Goal: Information Seeking & Learning: Learn about a topic

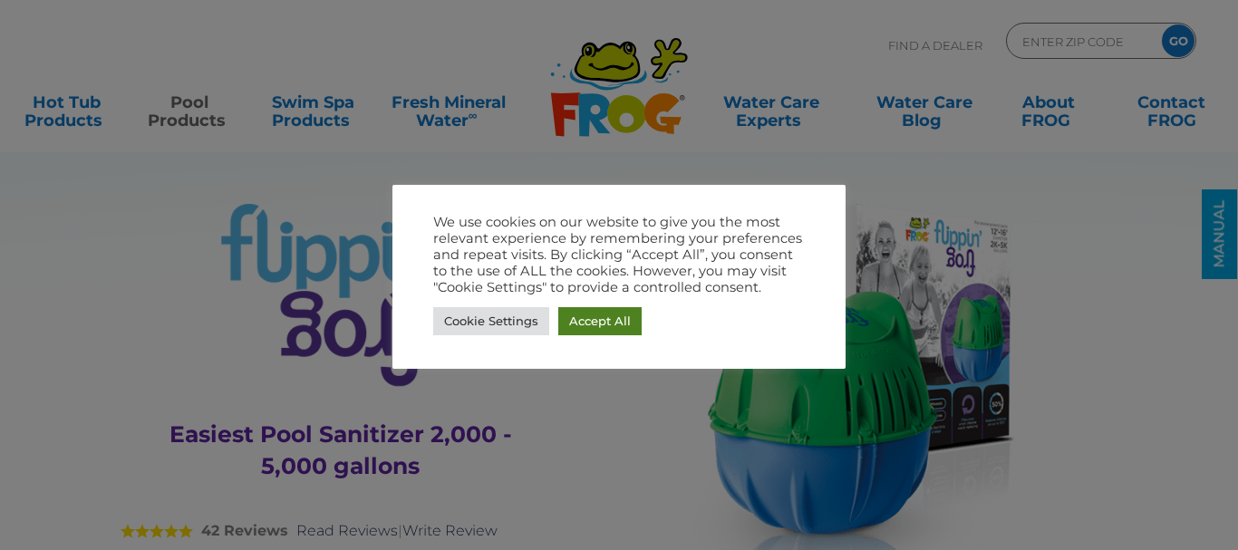
click at [599, 314] on link "Accept All" at bounding box center [599, 321] width 83 height 28
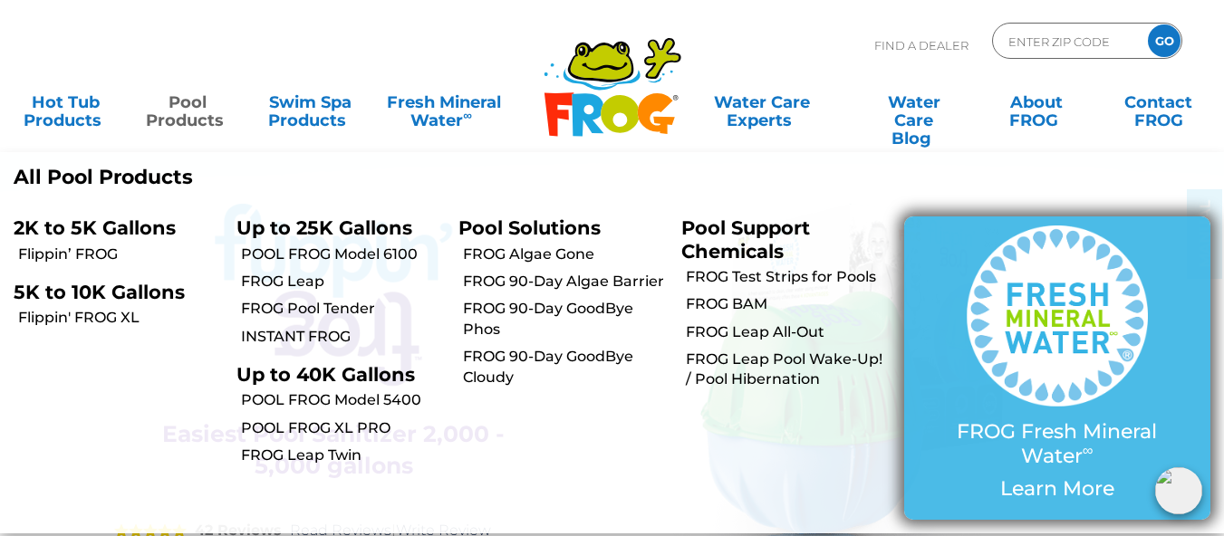
click at [1027, 428] on p "FROG Fresh Mineral Water ∞" at bounding box center [1058, 444] width 234 height 48
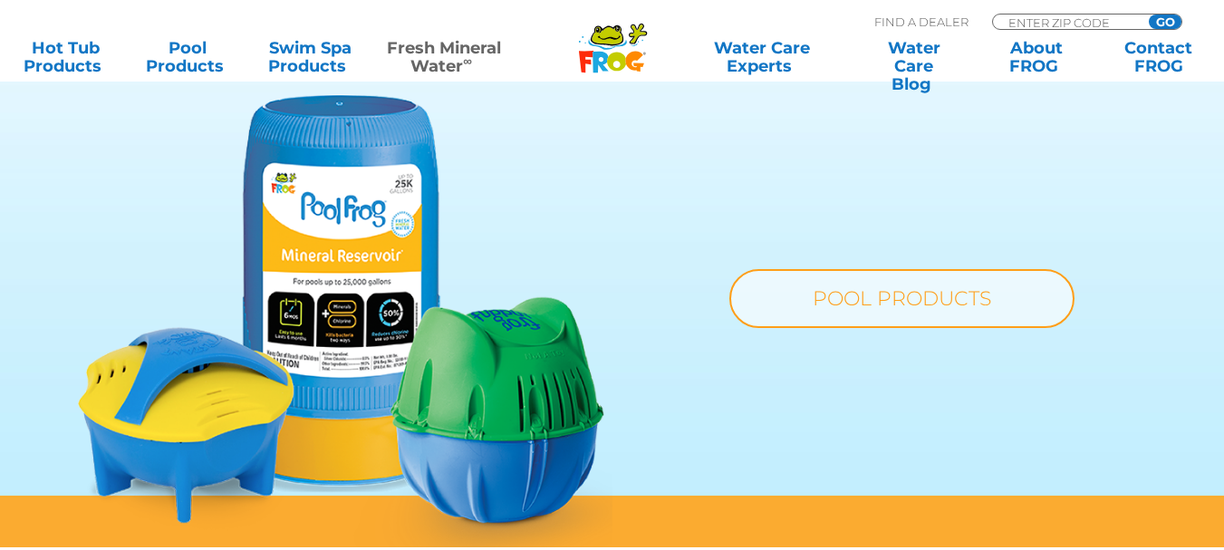
scroll to position [1359, 0]
